Goal: Ask a question: Seek information or help from site administrators or community

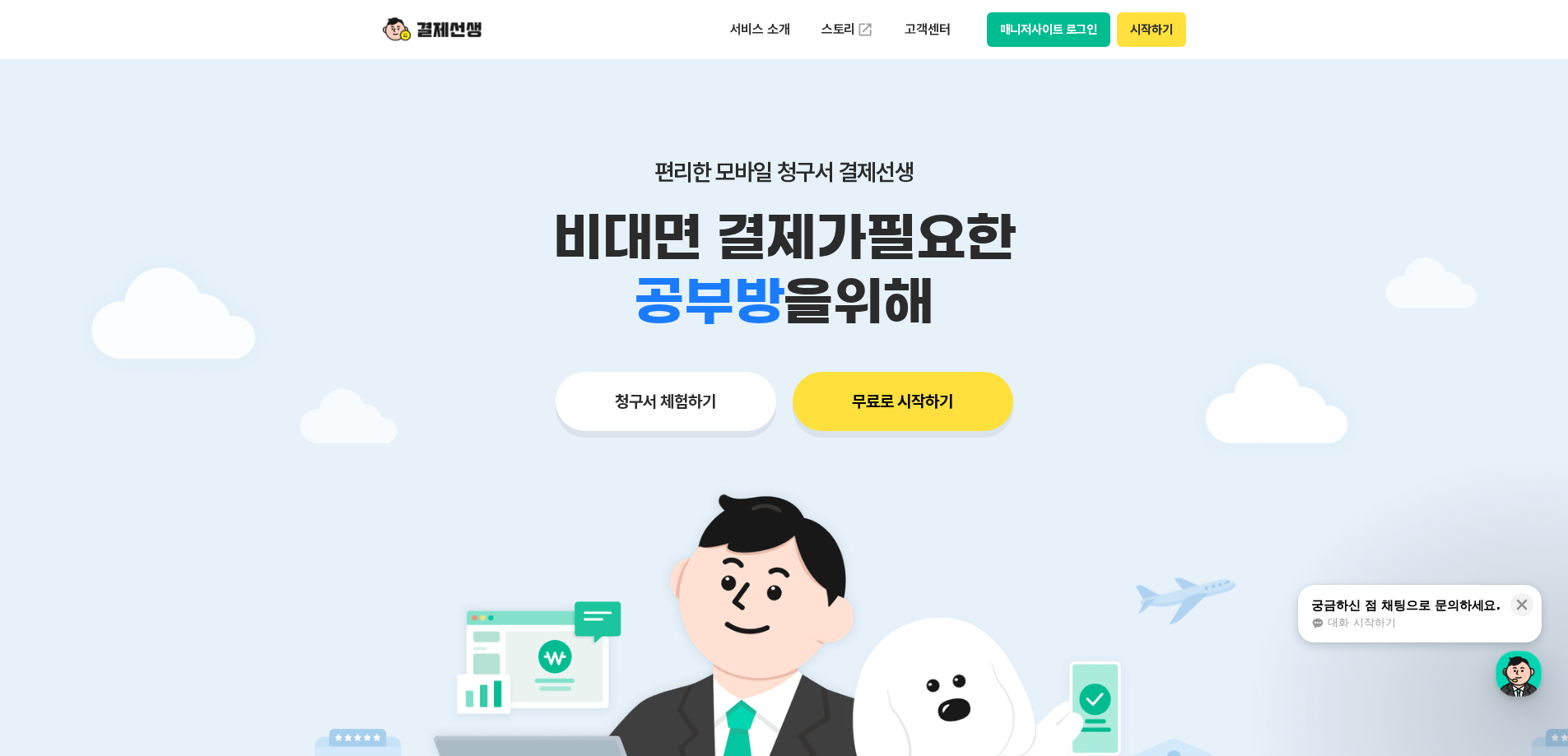
click at [1077, 21] on button "매니저사이트 로그인" at bounding box center [1049, 29] width 124 height 35
click at [1379, 615] on span "대화 시작하기" at bounding box center [1361, 622] width 68 height 15
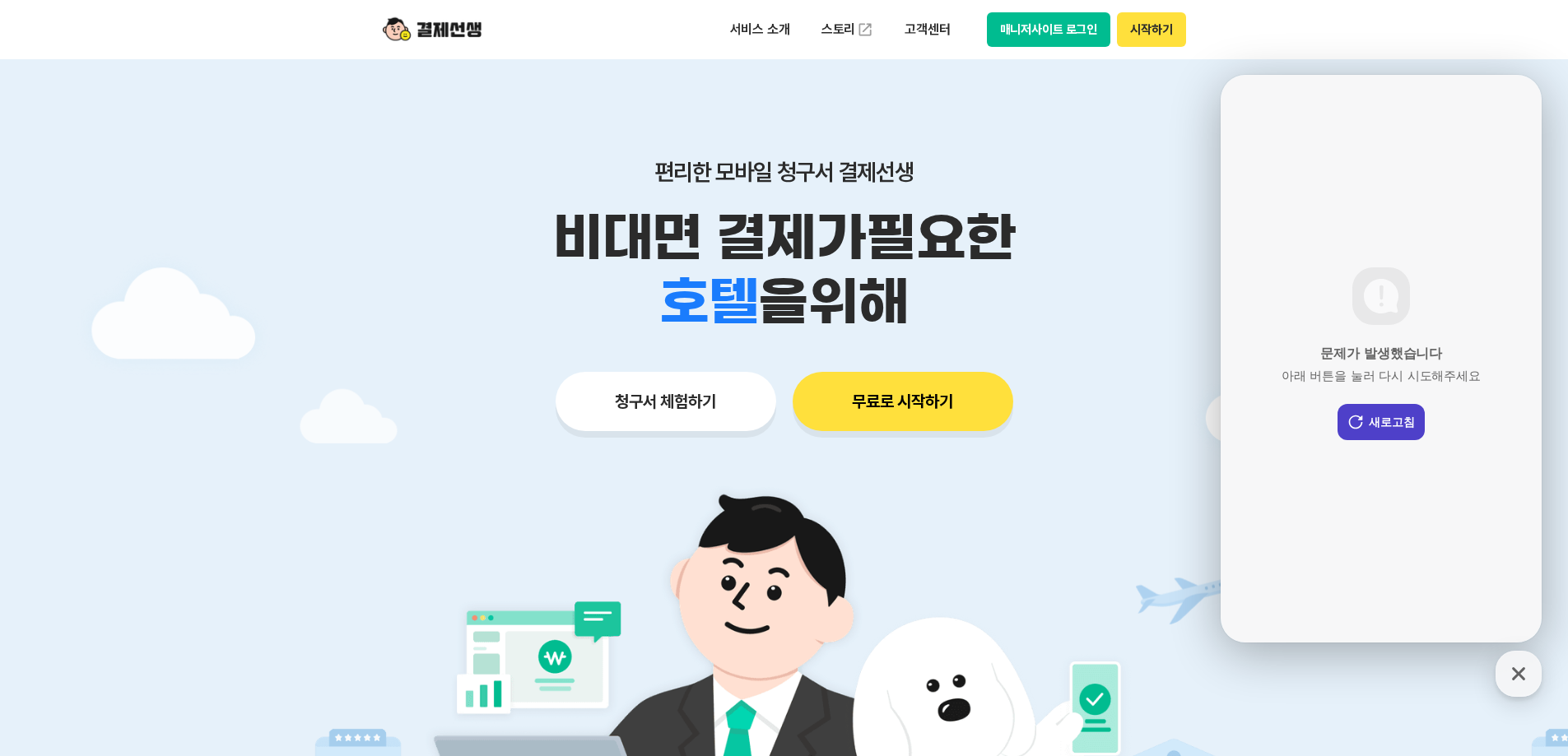
click at [1394, 428] on button "새로고침" at bounding box center [1380, 422] width 87 height 36
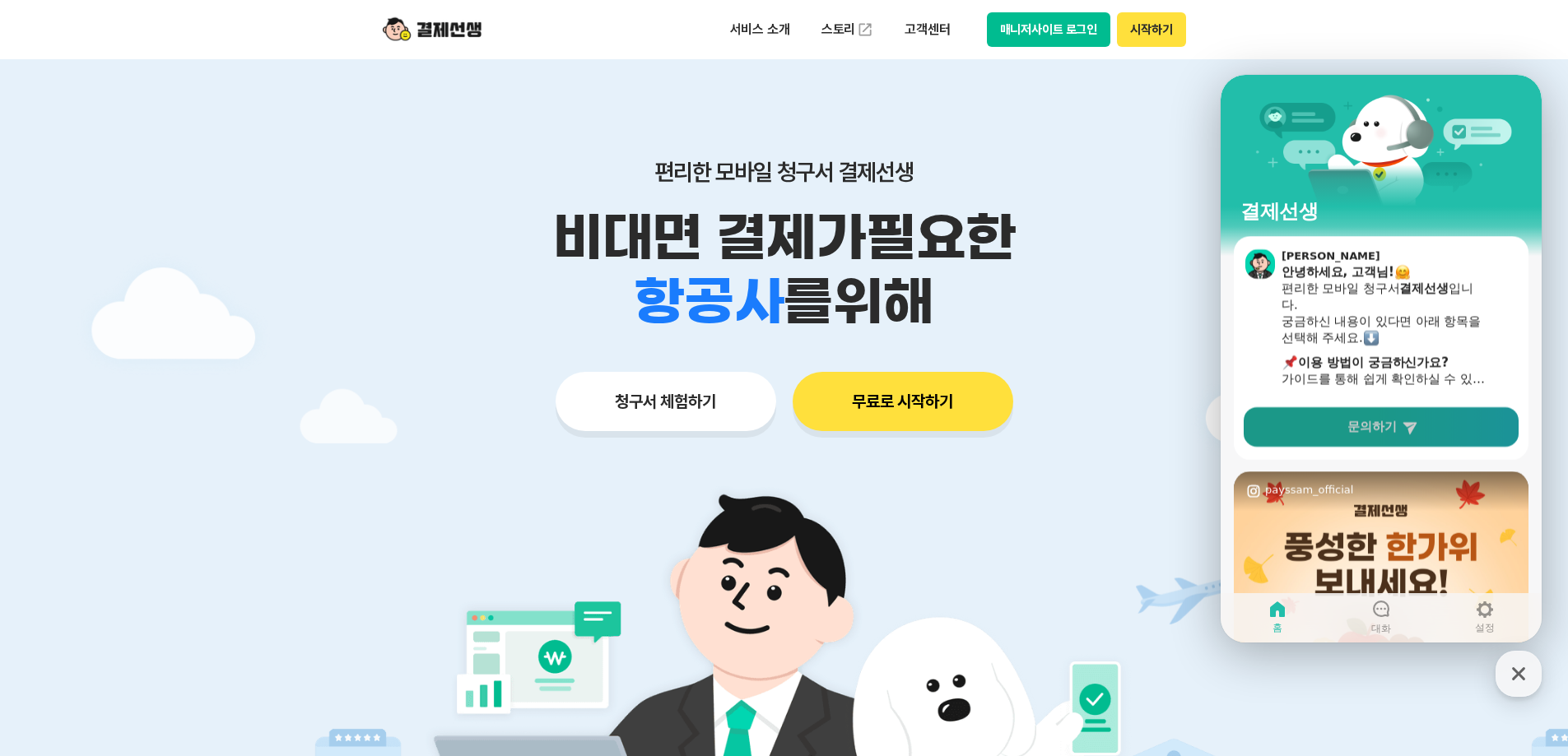
click at [1371, 428] on span "문의하기" at bounding box center [1371, 427] width 49 height 16
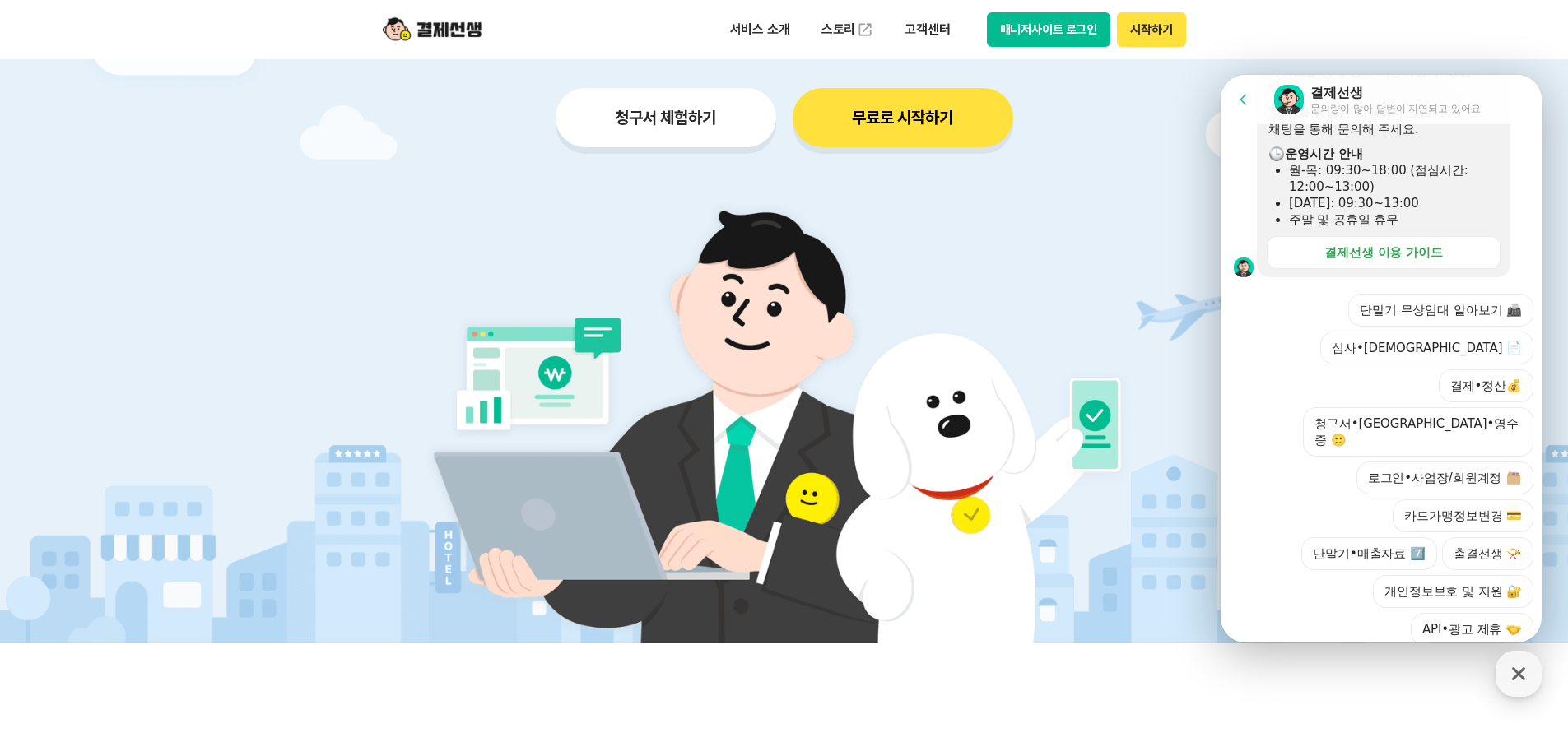
scroll to position [411, 0]
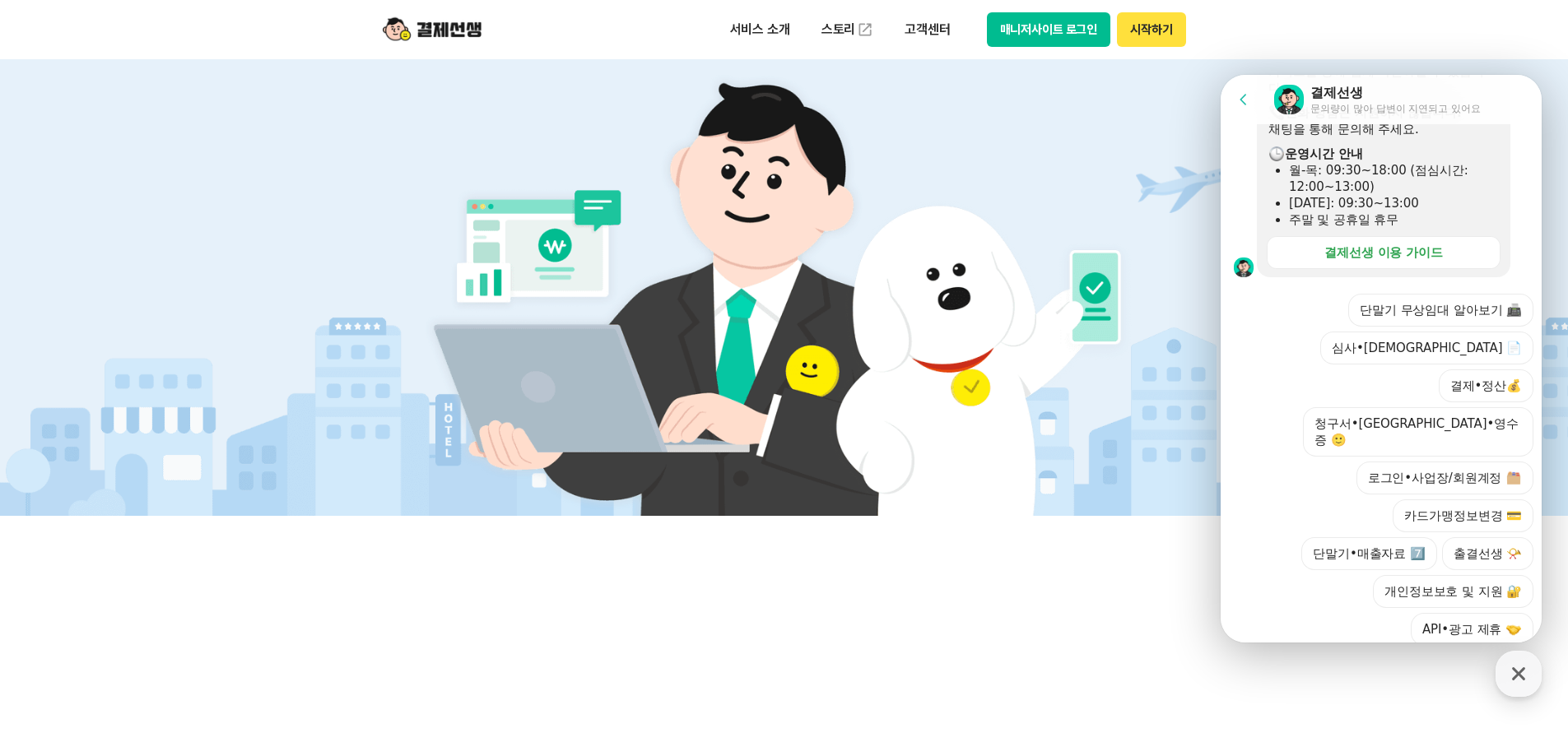
click at [1315, 544] on div "단말기 무상임대 알아보기 📠 심사•[DEMOGRAPHIC_DATA] 📄 결제•정산💰 청구서•[GEOGRAPHIC_DATA]•영수증 🙂 로그인•…" at bounding box center [1397, 469] width 272 height 353
click at [1348, 349] on button "심사•[DEMOGRAPHIC_DATA] 📄" at bounding box center [1426, 348] width 213 height 33
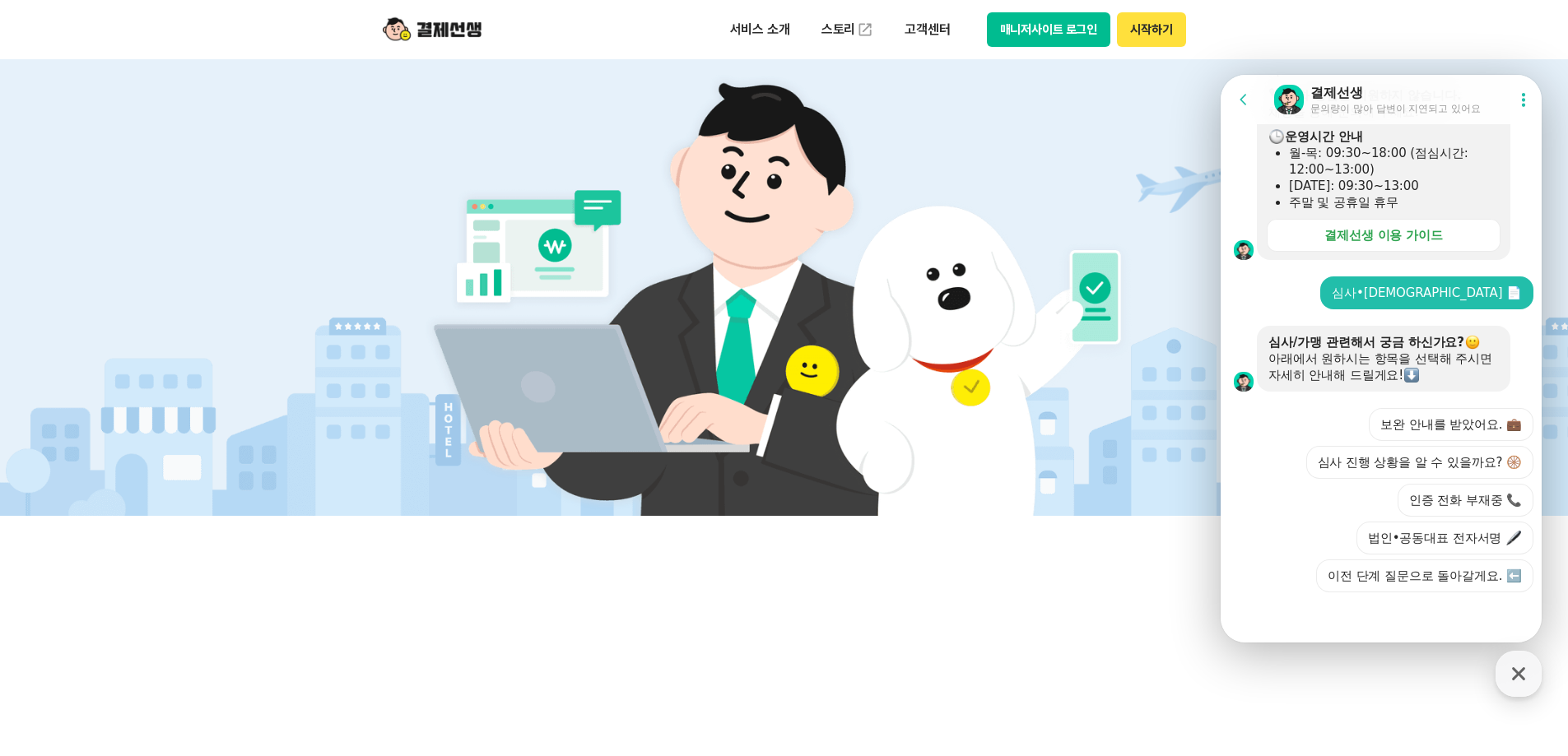
scroll to position [414, 0]
click at [1375, 468] on button "심사 진행 상황을 알 수 있을까요? 🛞" at bounding box center [1419, 461] width 227 height 33
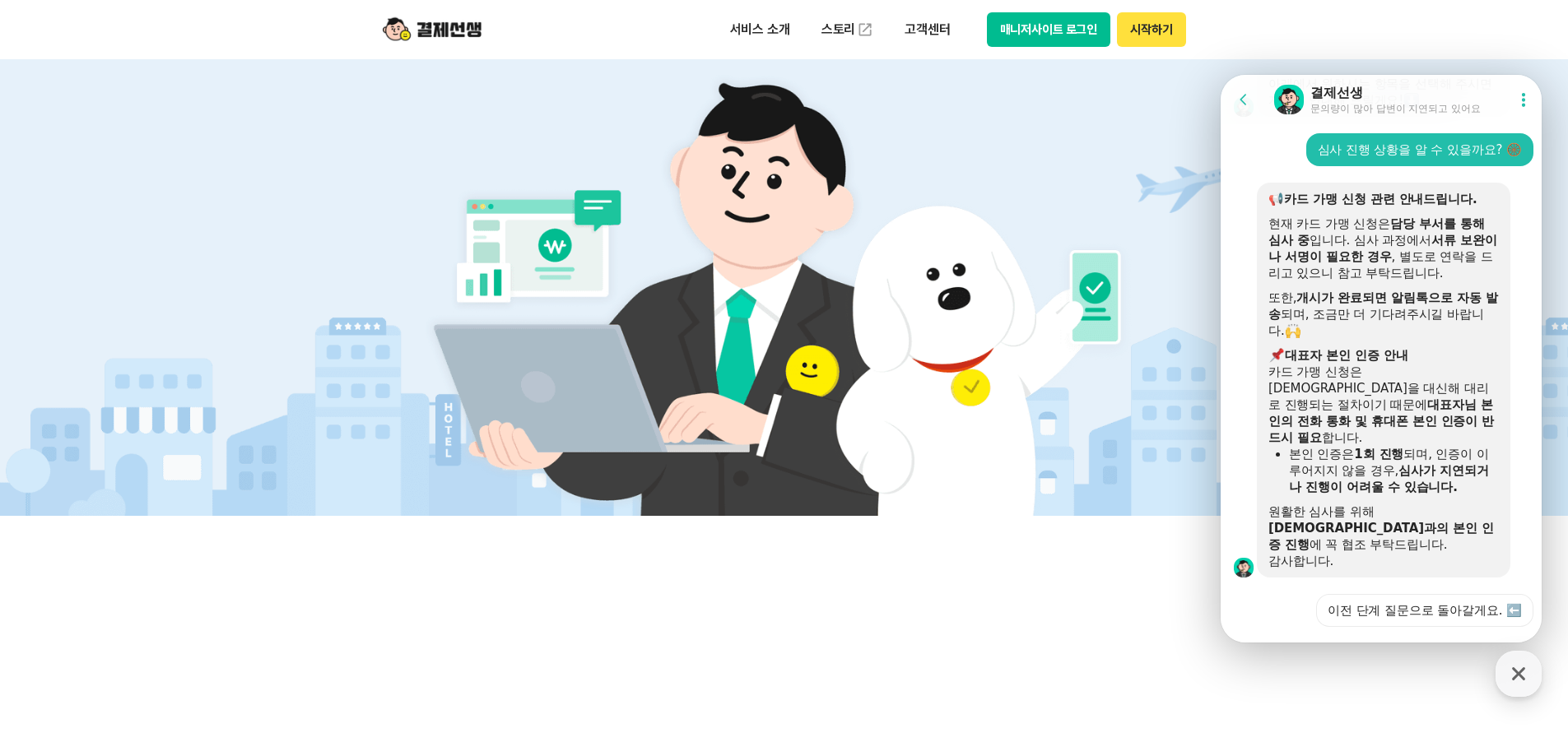
scroll to position [691, 0]
click at [1521, 681] on icon "button" at bounding box center [1519, 674] width 30 height 30
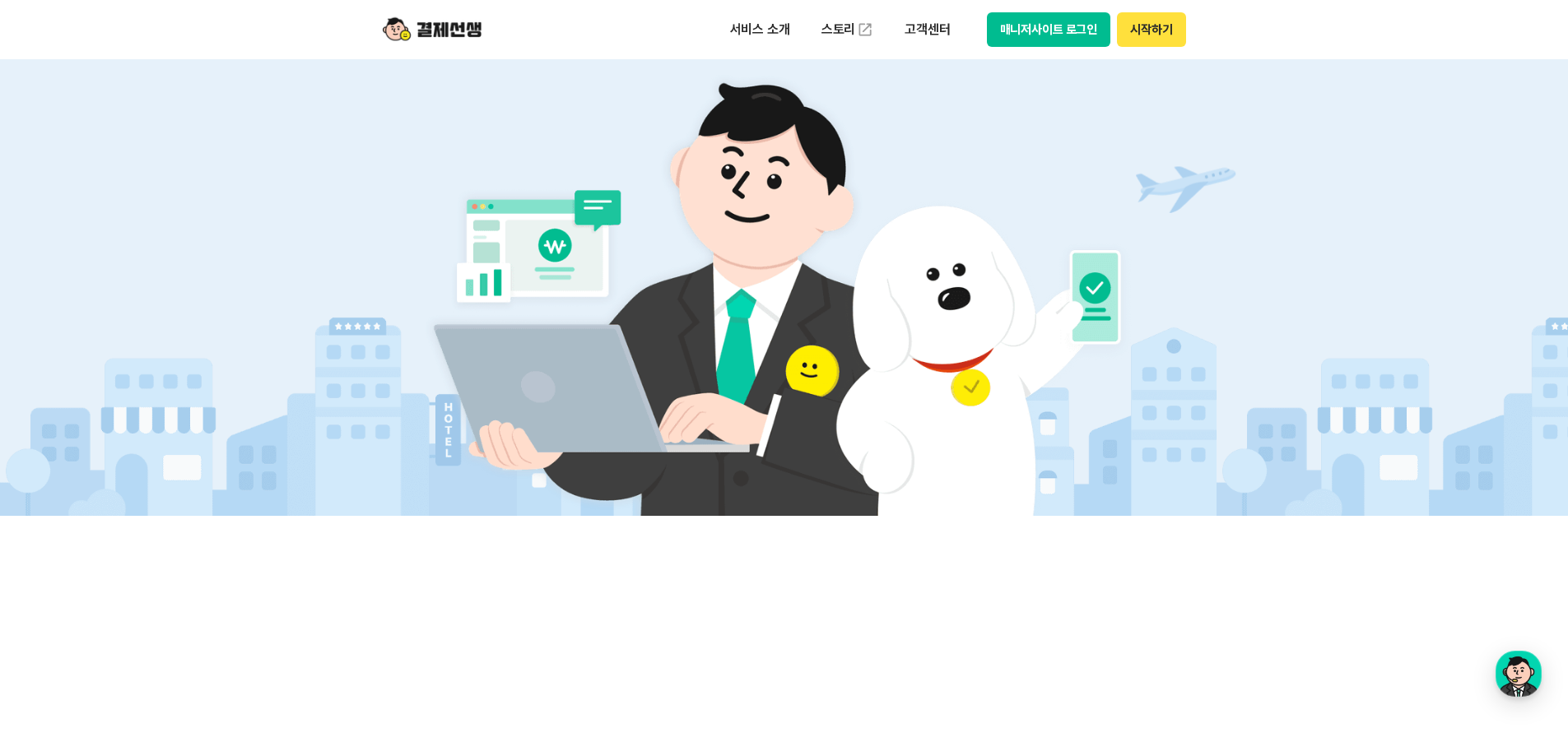
click at [1139, 35] on button "시작하기" at bounding box center [1151, 29] width 68 height 35
click at [1079, 29] on button "매니저사이트 로그인" at bounding box center [1049, 29] width 124 height 35
